Goal: Task Accomplishment & Management: Use online tool/utility

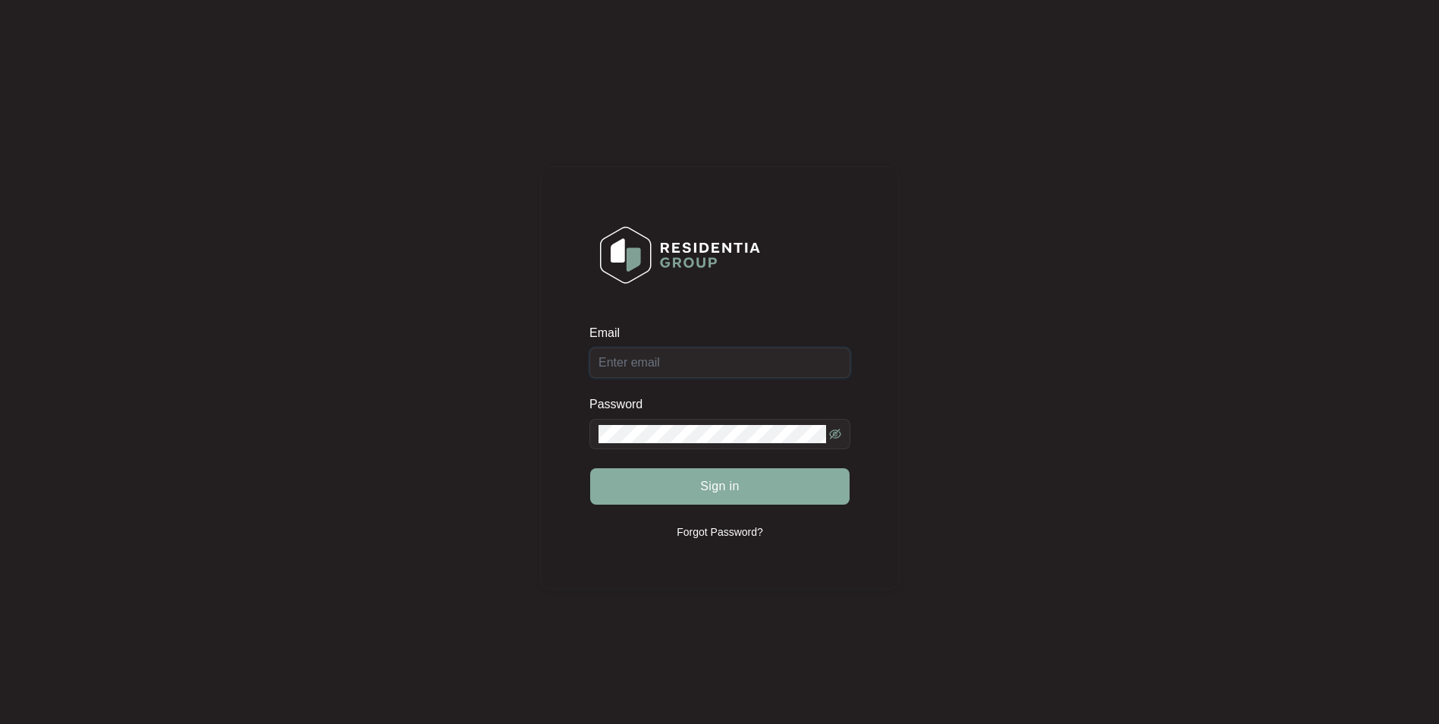
type input "[EMAIL_ADDRESS][DOMAIN_NAME]"
click at [744, 482] on button "Sign in" at bounding box center [719, 486] width 259 height 36
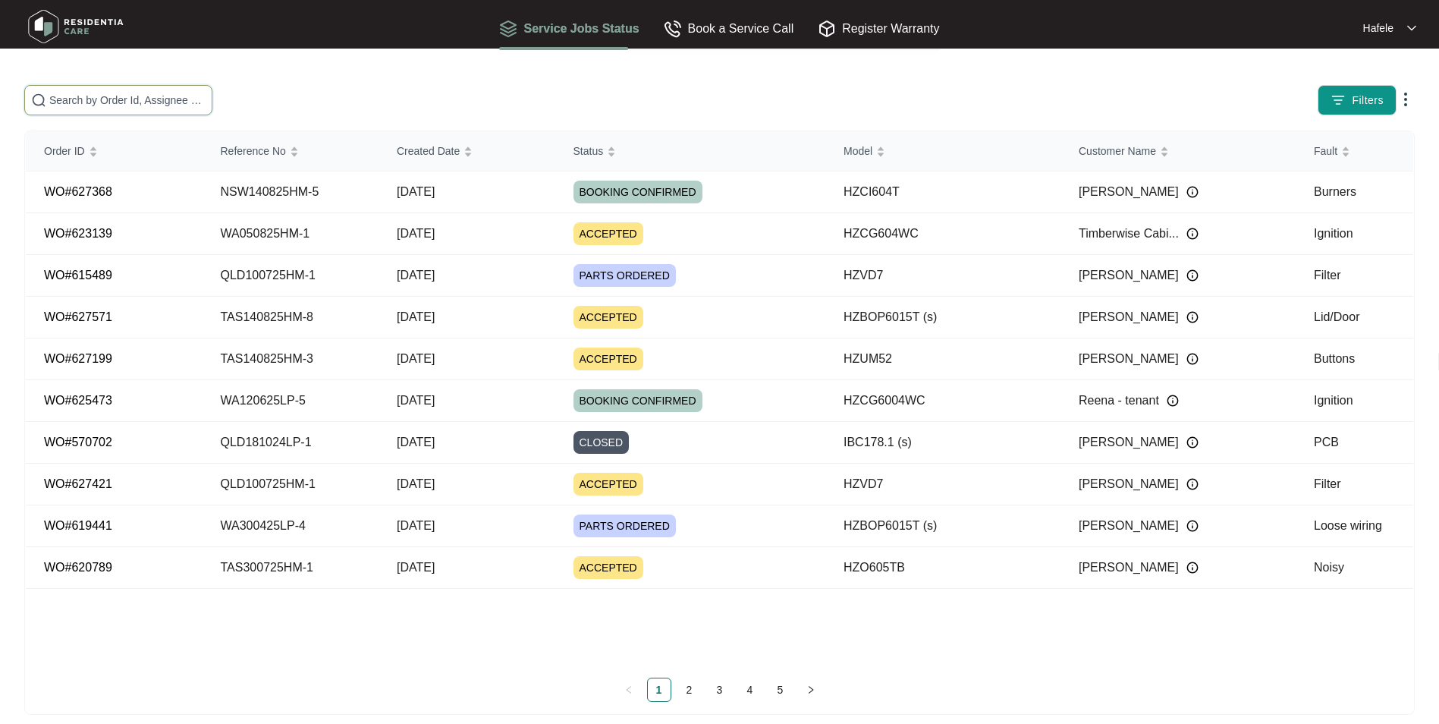
click at [96, 99] on input "text" at bounding box center [127, 100] width 156 height 17
paste input "622923"
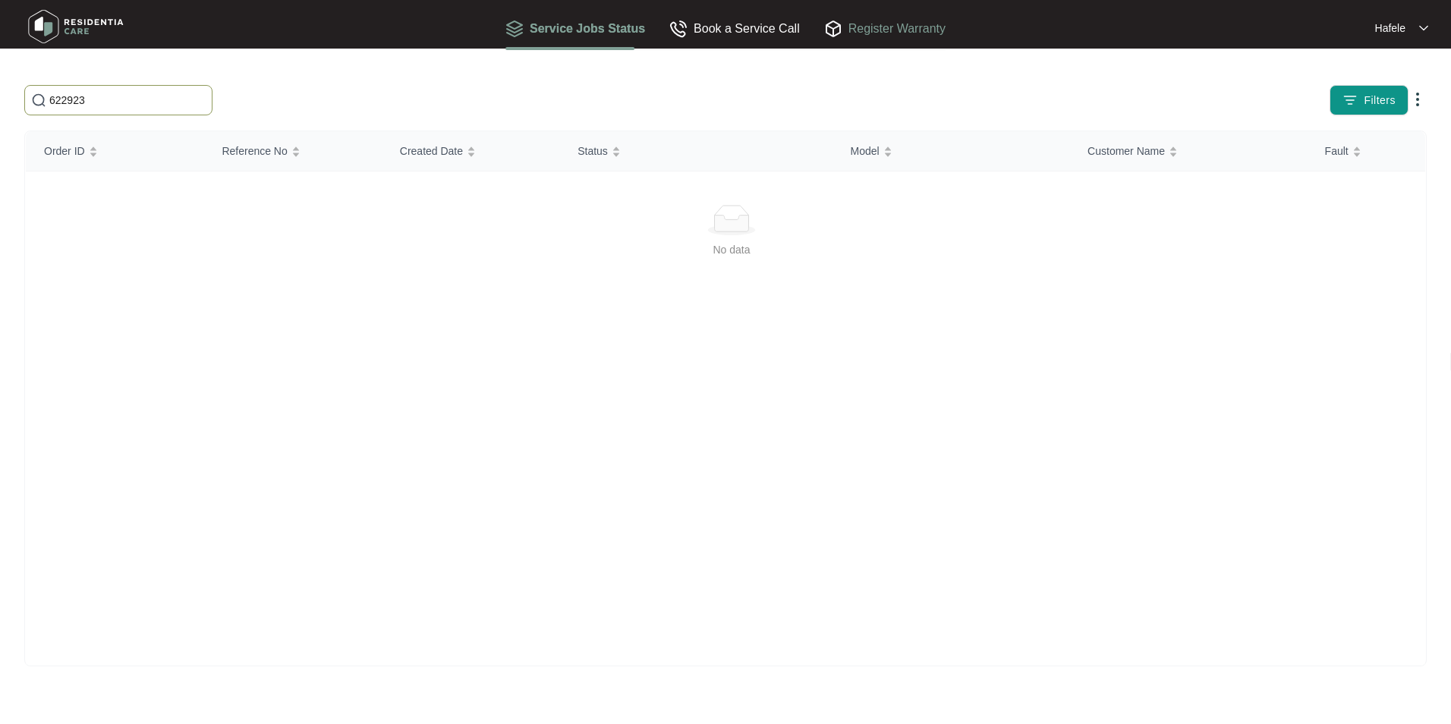
type input "622923"
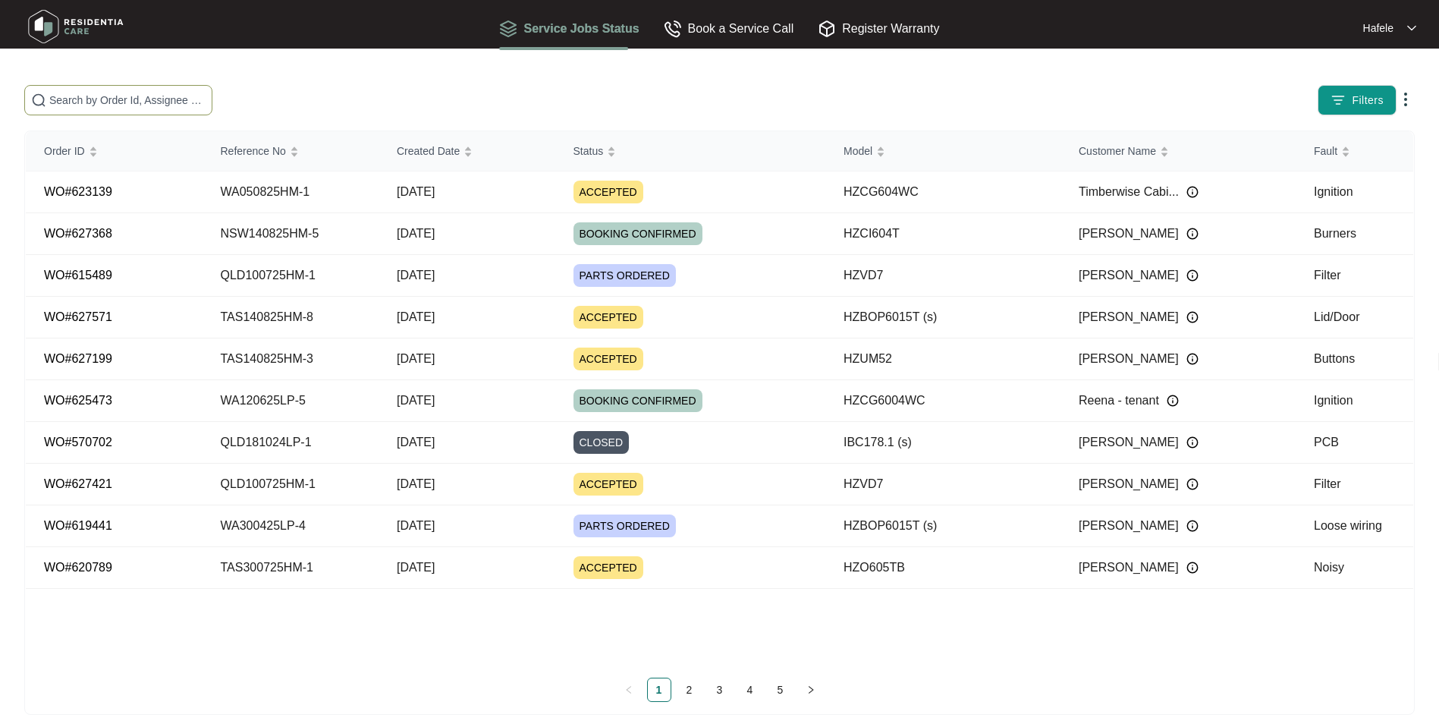
click at [105, 99] on input "text" at bounding box center [127, 100] width 156 height 17
paste input "619521"
type input "619521"
